Goal: Navigation & Orientation: Find specific page/section

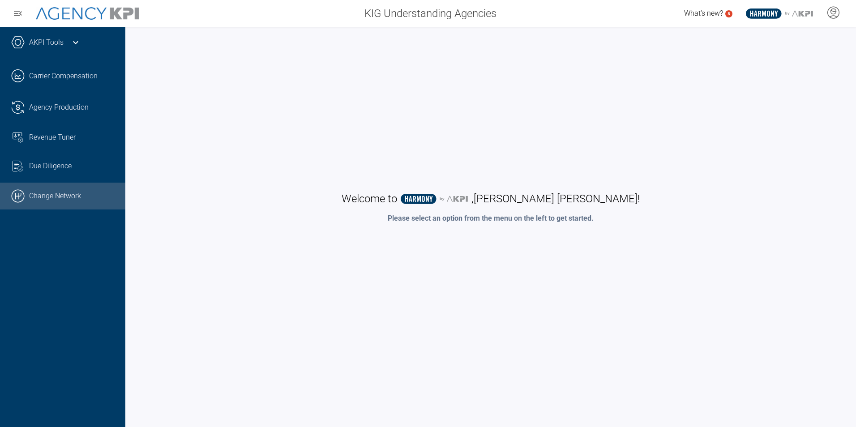
click at [53, 184] on link ".cls-1{fill:none;stroke:#000;stroke-linecap:round;stroke-linejoin:round;stroke-…" at bounding box center [62, 196] width 125 height 27
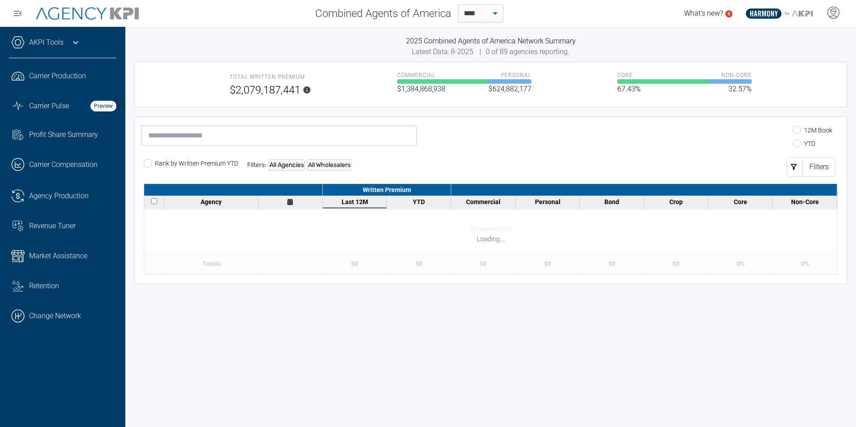
select select "**"
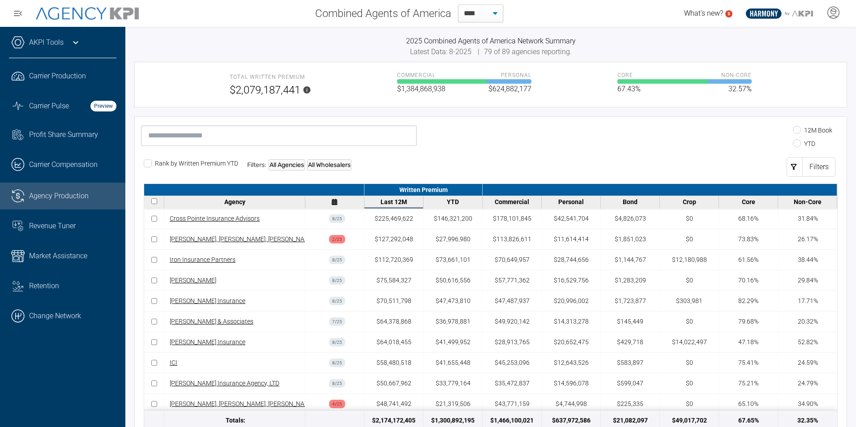
click at [30, 199] on span "Agency Production" at bounding box center [59, 196] width 60 height 11
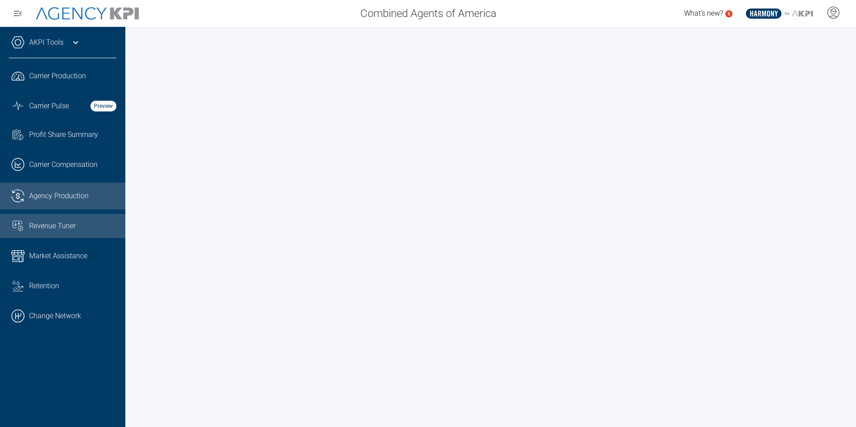
click at [54, 223] on span "Revenue Tuner" at bounding box center [52, 226] width 47 height 11
click at [58, 200] on span "Agency Production" at bounding box center [59, 196] width 60 height 11
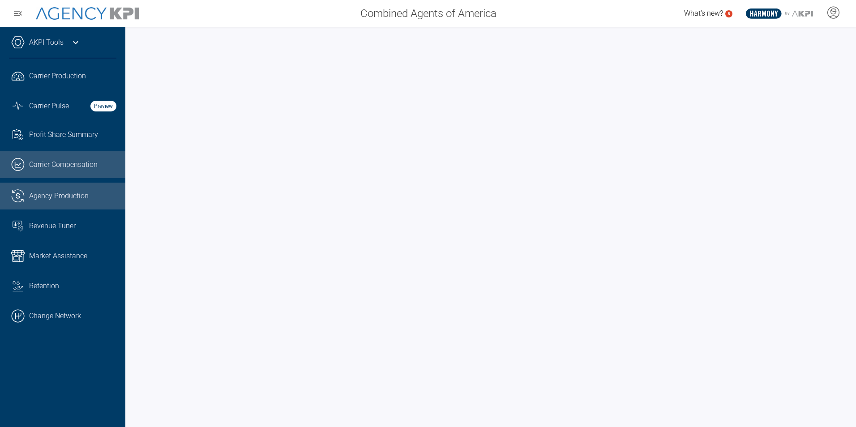
click at [58, 170] on link ".cls-1{fill:none;stroke:#221f20;stroke-linecap:round;stroke-linejoin:round;stro…" at bounding box center [62, 164] width 125 height 27
click at [60, 154] on link ".cls-1{fill:none;stroke:#221f20;stroke-linecap:round;stroke-linejoin:round;stro…" at bounding box center [62, 164] width 125 height 27
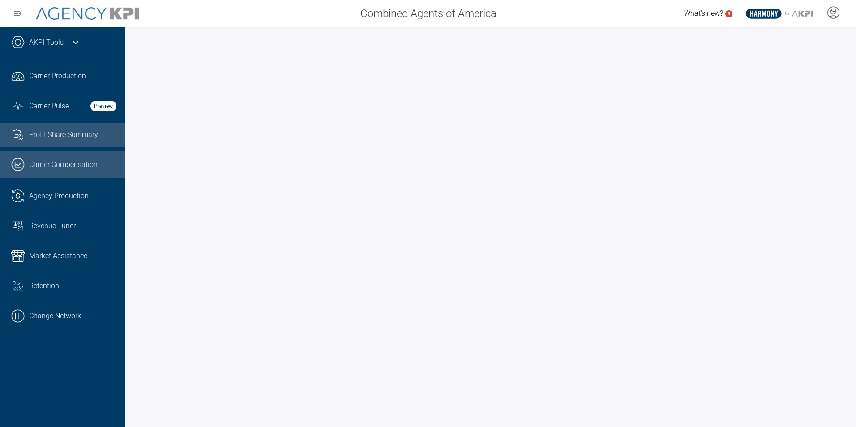
click at [64, 140] on link "Task List Cash Streamline Icon: [URL][DOMAIN_NAME] Profit Share Summary" at bounding box center [62, 135] width 125 height 24
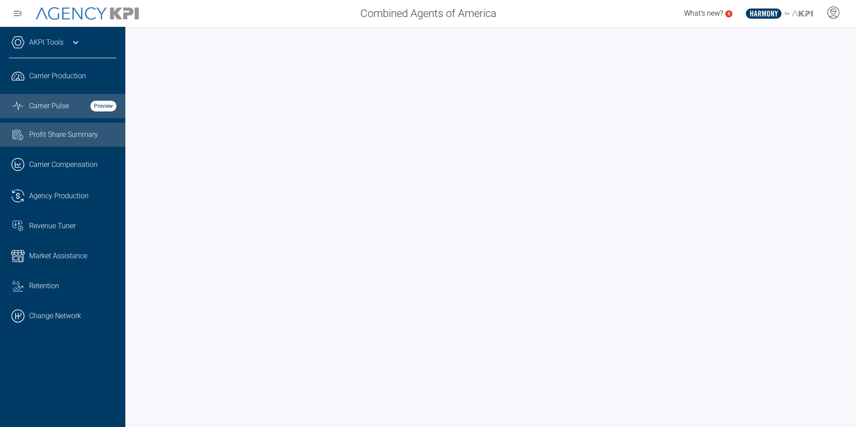
click at [64, 115] on link "Graph Stats Streamline Icon: [URL][DOMAIN_NAME] Carrier Pulse Preview" at bounding box center [62, 106] width 125 height 24
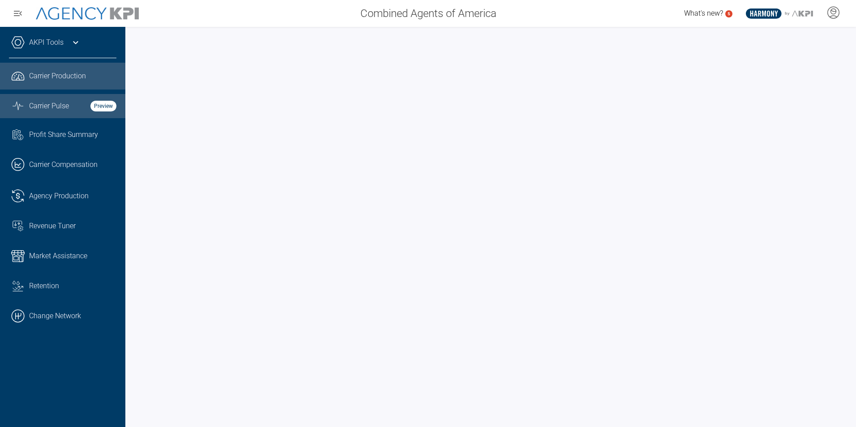
click at [59, 78] on span "Carrier Production" at bounding box center [57, 76] width 57 height 11
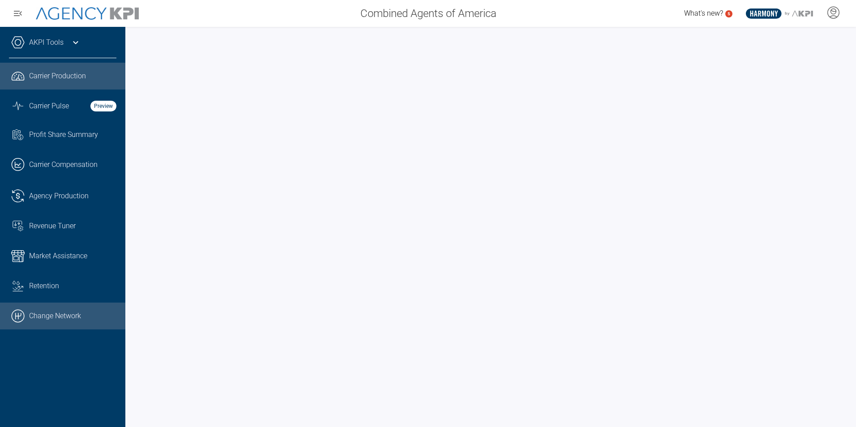
click at [45, 313] on link ".cls-1{fill:none;stroke:#000;stroke-linecap:round;stroke-linejoin:round;stroke-…" at bounding box center [62, 316] width 125 height 27
